Goal: Information Seeking & Learning: Learn about a topic

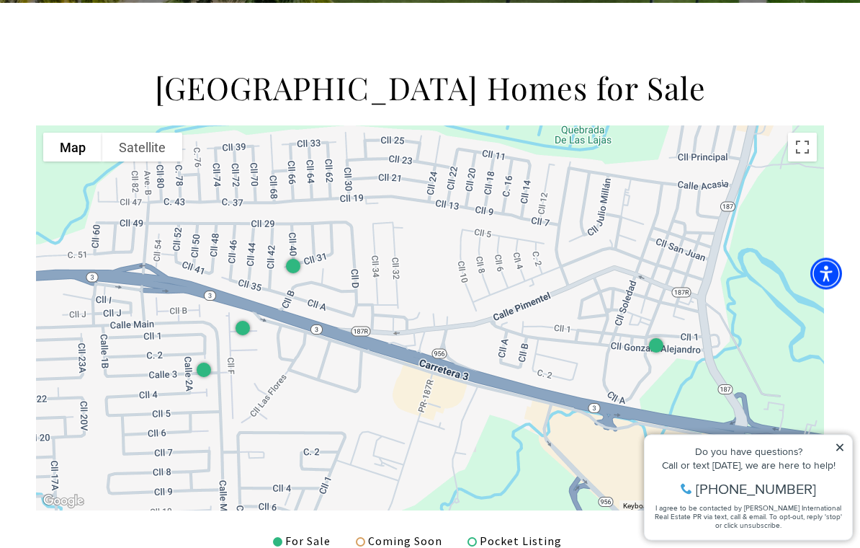
scroll to position [443, 0]
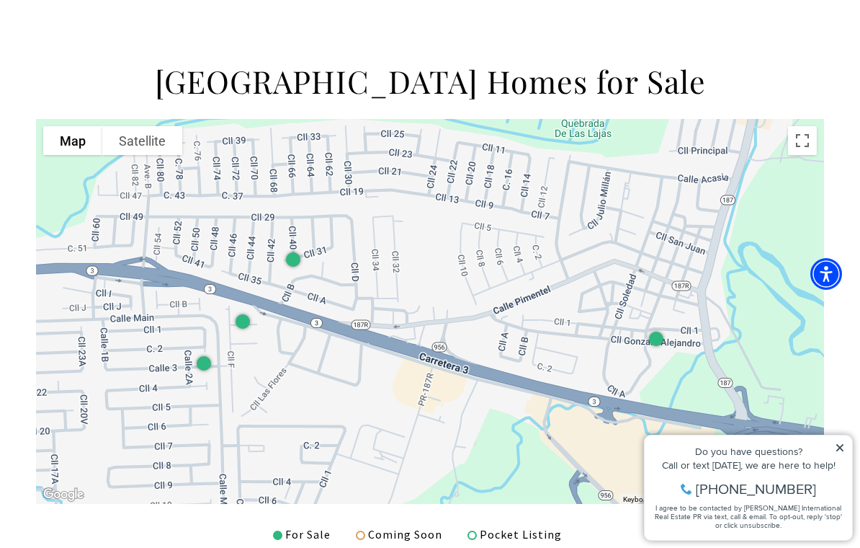
click at [844, 447] on icon at bounding box center [840, 447] width 10 height 10
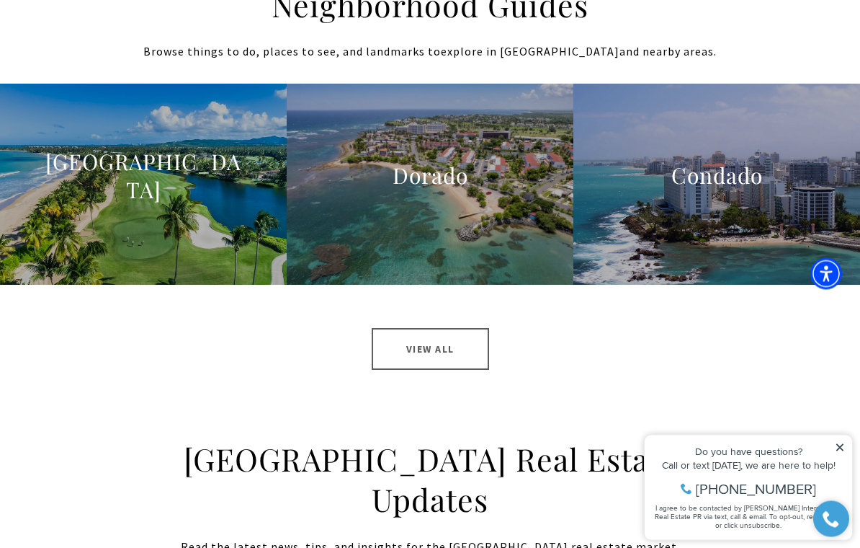
scroll to position [1503, 0]
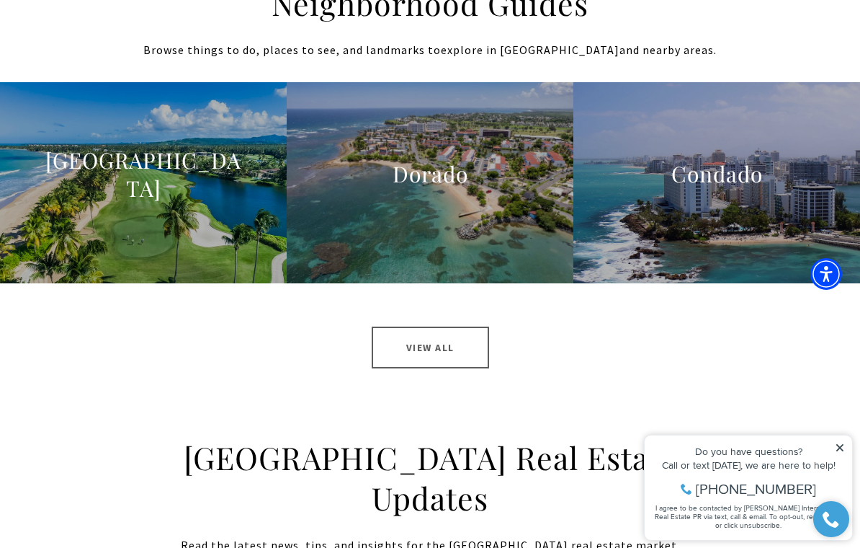
click at [462, 326] on link "View All" at bounding box center [430, 347] width 117 height 42
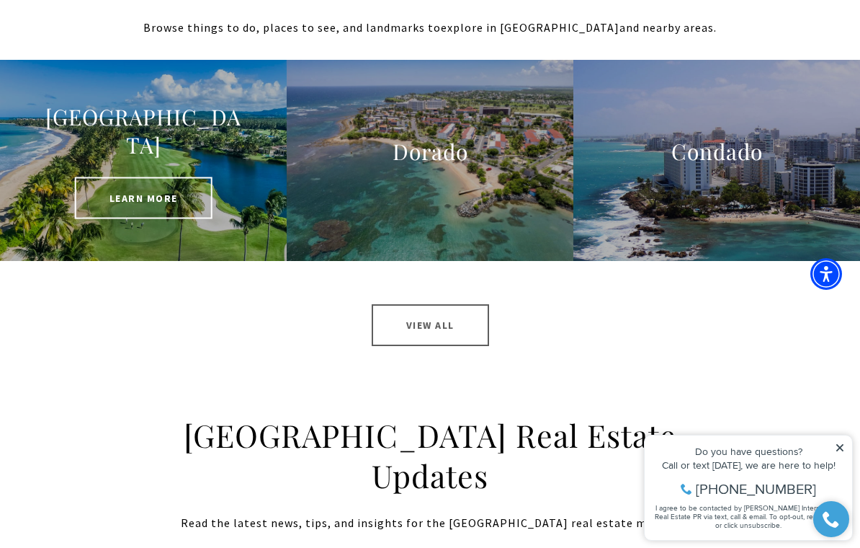
click at [184, 177] on span "Learn More" at bounding box center [144, 198] width 138 height 42
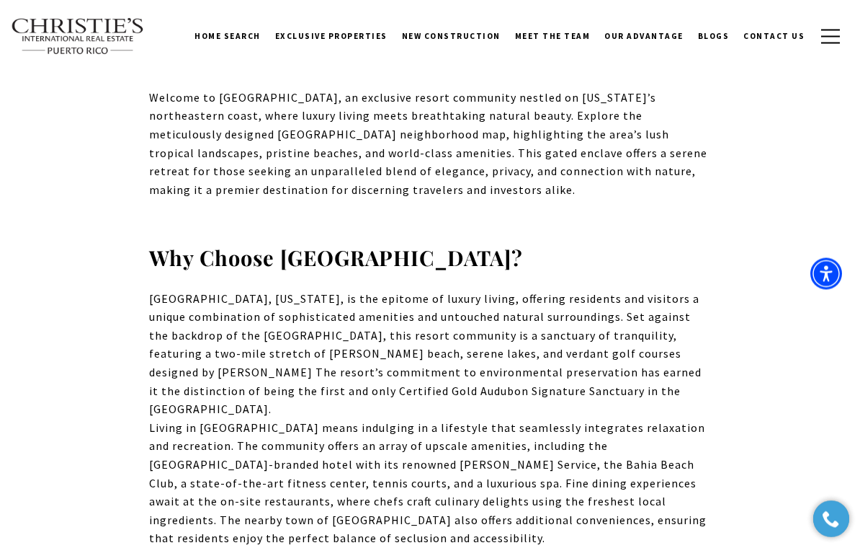
scroll to position [506, 0]
